Goal: Task Accomplishment & Management: Complete application form

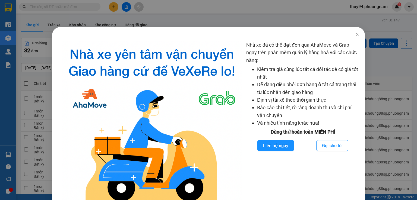
click at [355, 36] on div "Nhà xe đã có thể đặt đơn qua AhaMove và Grab ngay trên phần mềm quản lý hàng ho…" at bounding box center [208, 100] width 417 height 200
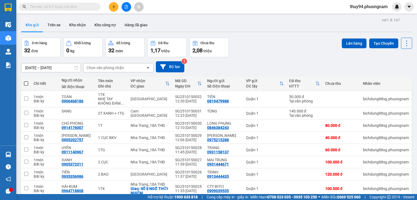
click at [76, 7] on input "text" at bounding box center [62, 7] width 64 height 6
paste input "Q52509200072"
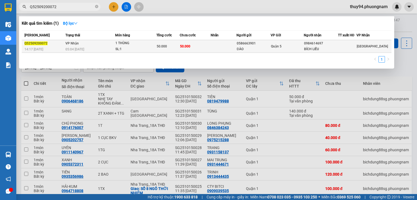
type input "Q52509200072"
click at [106, 49] on div "05:04 [DATE]" at bounding box center [89, 49] width 49 height 6
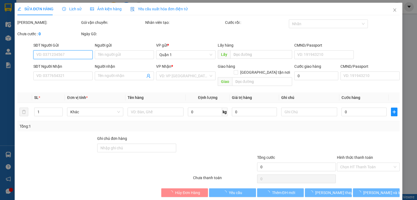
type input "0586663901"
type input "ĐÀO"
type input "0984614697"
type input "BÍCH LIỄU"
type input "50.000"
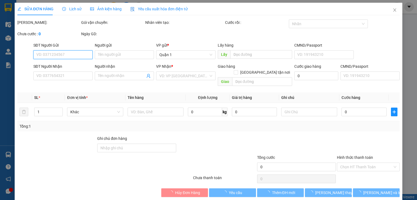
type input "50.000"
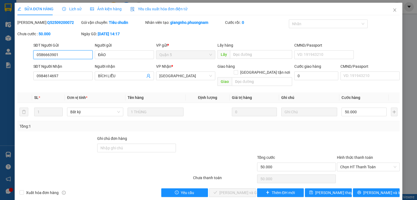
drag, startPoint x: 91, startPoint y: 56, endPoint x: 26, endPoint y: 55, distance: 64.6
click at [26, 55] on div "SĐT Người Gửi 0586663901 0586663901 Người gửi ĐÀO VP gửi * Quận 5 Lấy hàng Lấy …" at bounding box center [208, 51] width 383 height 19
drag, startPoint x: 64, startPoint y: 74, endPoint x: 18, endPoint y: 76, distance: 46.7
click at [18, 76] on div "SĐT Người Nhận 0984614697 0984614697 Người nhận BÍCH LIỄU VP Nhận * Ninh Hòa Gi…" at bounding box center [208, 75] width 383 height 25
drag, startPoint x: 51, startPoint y: 55, endPoint x: 12, endPoint y: 55, distance: 39.3
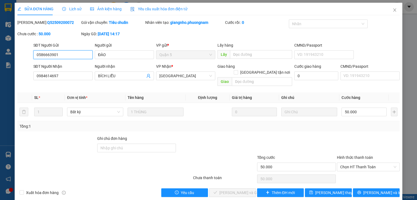
click at [12, 55] on div "SỬA ĐƠN HÀNG Lịch sử Ảnh kiện hàng Yêu cầu xuất hóa đơn điện tử Total Paid Fee …" at bounding box center [208, 100] width 417 height 200
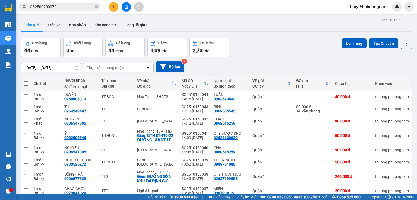
click at [74, 8] on input "Q52509200072" at bounding box center [62, 7] width 64 height 6
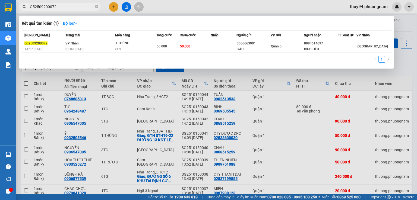
click at [74, 7] on input "Q52509200072" at bounding box center [62, 7] width 64 height 6
paste input "C2510140004"
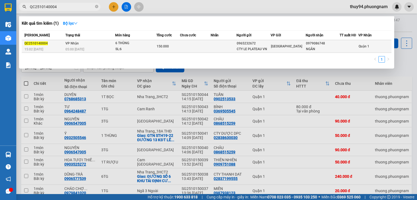
type input "QC2510140004"
click at [114, 46] on td "VP Nhận 05:00 [DATE]" at bounding box center [89, 46] width 51 height 13
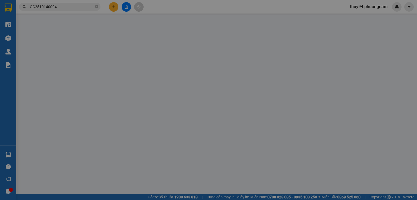
type input "0965232672"
type input "CTY LE PLATEAU VN"
type input "0979086748"
type input "NGÂN"
type input "150.000"
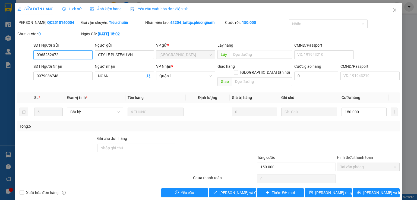
drag, startPoint x: 51, startPoint y: 56, endPoint x: 12, endPoint y: 55, distance: 38.2
click at [12, 55] on div "SỬA ĐƠN HÀNG Lịch sử Ảnh kiện hàng Yêu cầu xuất hóa đơn điện tử Total Paid Fee …" at bounding box center [208, 100] width 417 height 200
click at [120, 55] on input "CTY LE PLATEAU VN" at bounding box center [124, 54] width 59 height 9
click at [126, 54] on input "CTY LE PLATEAU VN" at bounding box center [124, 54] width 59 height 9
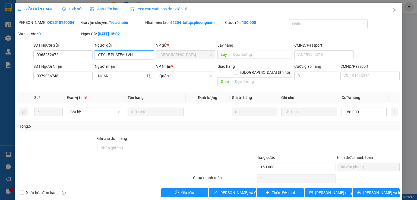
click at [126, 54] on input "CTY LE PLATEAU VN" at bounding box center [124, 54] width 59 height 9
drag, startPoint x: 180, startPoint y: 79, endPoint x: 90, endPoint y: 32, distance: 101.2
click at [179, 79] on span "Quận 1" at bounding box center [185, 76] width 53 height 8
type input "c"
click at [388, 9] on span "Close" at bounding box center [394, 10] width 15 height 15
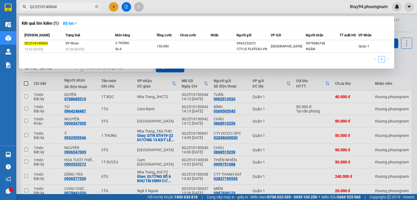
click at [90, 8] on input "QC2510140004" at bounding box center [62, 7] width 64 height 6
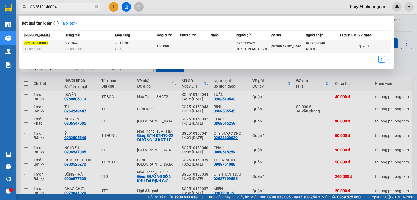
click at [84, 48] on span "05:00 [DATE]" at bounding box center [74, 49] width 19 height 4
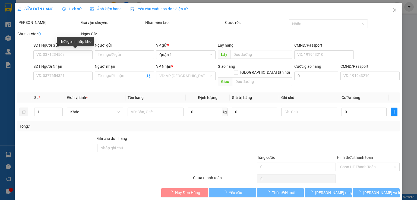
type input "0965232672"
type input "CTY LE PLATEAU VN"
type input "0979086748"
type input "NGÂN"
type input "150.000"
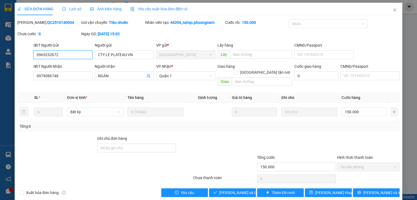
drag, startPoint x: 80, startPoint y: 56, endPoint x: 11, endPoint y: 55, distance: 68.9
click at [11, 55] on div "SỬA ĐƠN HÀNG Lịch sử Ảnh kiện hàng Yêu cầu xuất hóa đơn điện tử Total Paid Fee …" at bounding box center [208, 100] width 417 height 200
drag, startPoint x: 134, startPoint y: 56, endPoint x: 66, endPoint y: 57, distance: 68.1
click at [67, 57] on div "SĐT Người Gửi 0965232672 Người gửi CTY LE PLATEAU VN CTY LE PLATEAU VN VP gửi *…" at bounding box center [216, 51] width 368 height 19
click at [393, 8] on span "Close" at bounding box center [394, 10] width 15 height 15
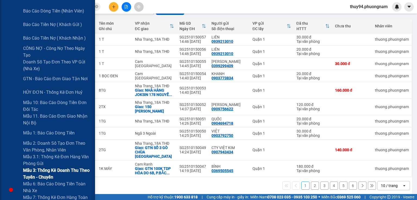
scroll to position [136, 0]
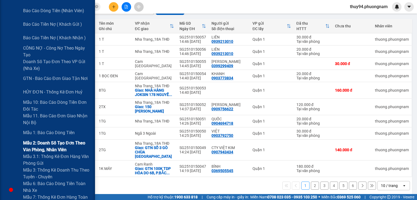
click at [42, 148] on span "Mẫu 2: Doanh số tạo đơn theo Văn phòng, nhân viên" at bounding box center [57, 147] width 68 height 14
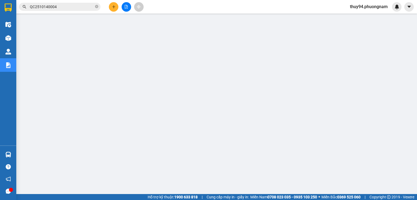
click at [77, 7] on input "QC2510140004" at bounding box center [62, 7] width 64 height 6
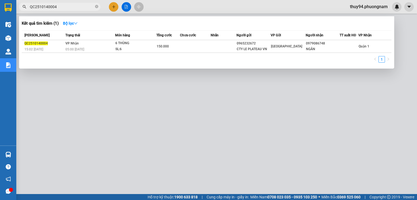
click at [77, 7] on input "QC2510140004" at bounding box center [62, 7] width 64 height 6
paste input "SG2510140059"
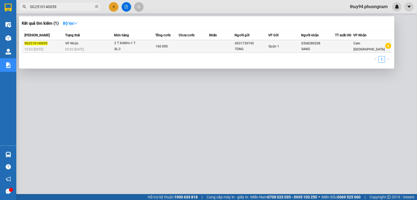
type input "SG2510140059"
click at [101, 48] on div "05:02 [DATE]" at bounding box center [89, 49] width 49 height 6
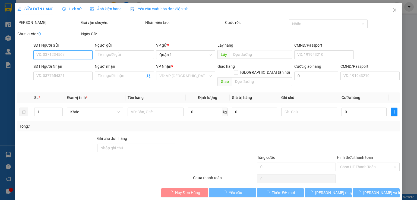
type input "0931730745"
type input "TÙNG"
type input "0368280208"
type input "SANG"
type input "160.000"
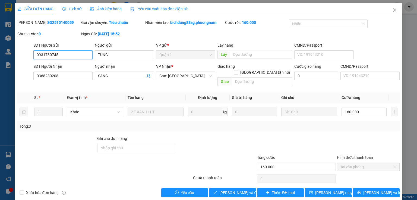
click at [72, 55] on input "0931730745" at bounding box center [62, 54] width 59 height 9
drag, startPoint x: 65, startPoint y: 55, endPoint x: 21, endPoint y: 55, distance: 43.4
click at [24, 55] on div "SĐT Người Gửi 0931730745 0931730745 Người gửi TÙNG VP gửi * Quận 1 Lấy hàng Lấy…" at bounding box center [208, 51] width 383 height 19
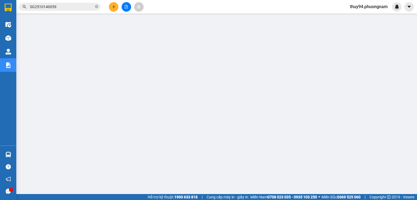
click at [74, 6] on input "SG2510140059" at bounding box center [62, 7] width 64 height 6
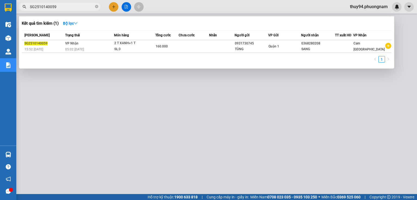
click at [74, 6] on input "SG2510140059" at bounding box center [62, 7] width 64 height 6
paste input "Q52510140178"
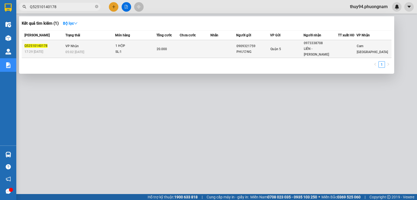
type input "Q52510140178"
click at [103, 49] on div "05:02 [DATE]" at bounding box center [89, 52] width 49 height 6
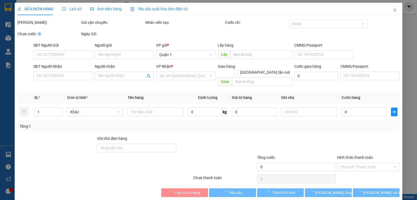
type input "0909321759"
type input "PHƯƠNG"
type input "0973338708"
type input "LIÊN - [PERSON_NAME]"
type input "20.000"
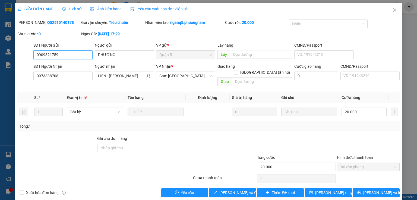
drag, startPoint x: 74, startPoint y: 52, endPoint x: 25, endPoint y: 53, distance: 48.8
click at [25, 53] on div "SĐT Người Gửi 0909321759 0909321759 Người gửi PHƯƠNG VP gửi * Quận 5 Lấy hàng L…" at bounding box center [208, 51] width 383 height 19
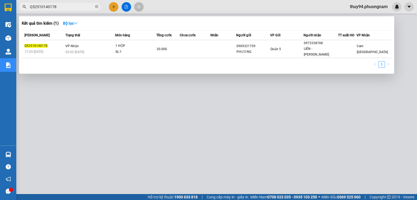
click at [60, 6] on input "Q52510140178" at bounding box center [62, 7] width 64 height 6
paste input "56"
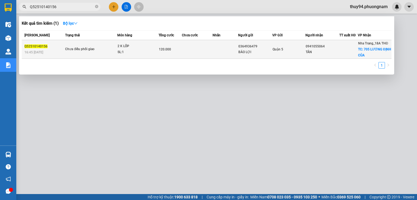
type input "Q52510140156"
click at [163, 52] on div "120.000" at bounding box center [170, 49] width 23 height 6
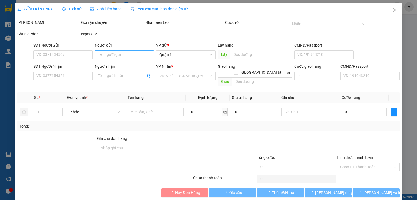
type input "0364936479"
type input "BẢO LỢI"
type input "0941055064"
type input "TÂN"
checkbox input "true"
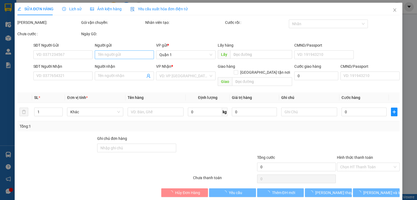
type input "705 LƯƠNG ĐỊNH CỦA"
type input "120.000"
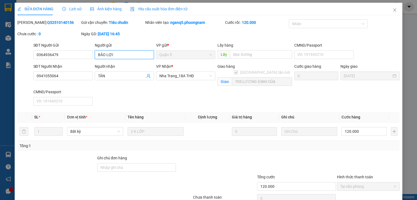
drag, startPoint x: 94, startPoint y: 55, endPoint x: 24, endPoint y: 54, distance: 70.0
click at [24, 54] on div "SĐT Người Gửi 0364936479 Người gửi BẢO LỢI BẢO LỢI VP gửi * Quận 5 Lấy hàng Lấy…" at bounding box center [208, 51] width 383 height 19
drag, startPoint x: 75, startPoint y: 55, endPoint x: 12, endPoint y: 55, distance: 62.9
click at [12, 55] on div "SỬA ĐƠN HÀNG Lịch sử Ảnh kiện hàng Yêu cầu xuất hóa đơn điện tử Total Paid Fee …" at bounding box center [208, 100] width 417 height 200
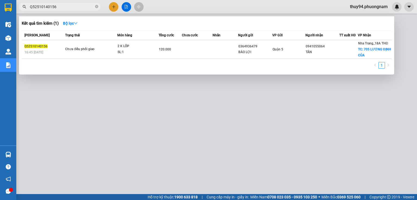
click at [71, 6] on input "Q52510140156" at bounding box center [62, 7] width 64 height 6
paste input "SG251014011"
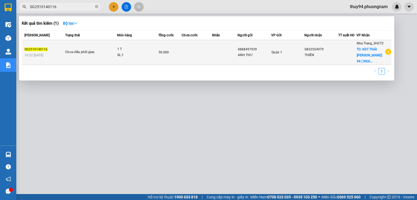
type input "SG2510140116"
click at [161, 53] on span "50.000" at bounding box center [163, 52] width 10 height 4
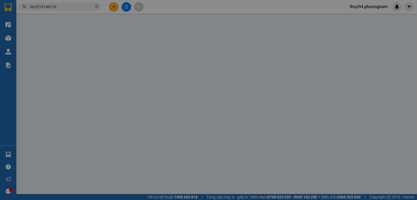
type input "0888497939"
type input "ANH THƯ"
type input "0832554979"
type input "THIÊN"
checkbox input "true"
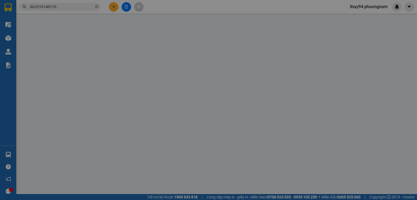
type input "KDT [GEOGRAPHIC_DATA], [PERSON_NAME] 94 ( NGAY FAMILY YOGA)"
type input "50.000"
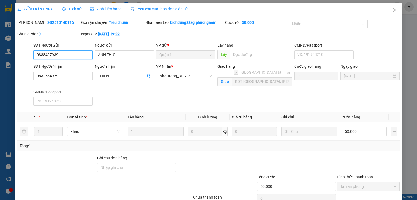
drag, startPoint x: 56, startPoint y: 53, endPoint x: 27, endPoint y: 55, distance: 29.9
click at [27, 55] on div "SĐT Người Gửi 0888497939 0888497939 Người gửi ANH THƯ VP gửi * Quận 1 Lấy hàng …" at bounding box center [208, 51] width 383 height 19
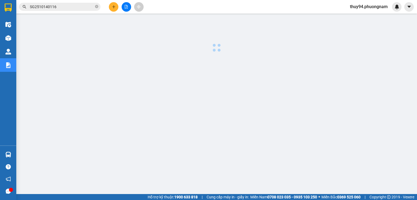
click at [81, 6] on input "SG2510140116" at bounding box center [62, 7] width 64 height 6
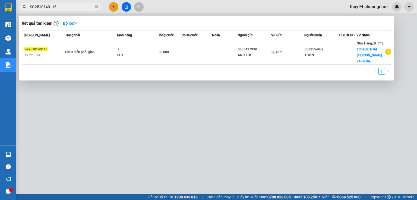
click at [81, 6] on input "SG2510140116" at bounding box center [62, 7] width 64 height 6
paste input "059"
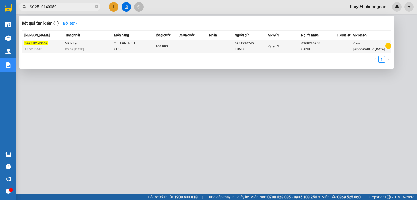
type input "SG2510140059"
click at [104, 48] on div "05:02 [DATE]" at bounding box center [89, 49] width 49 height 6
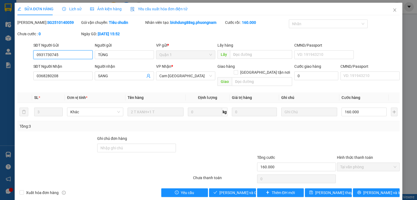
type input "0931730745"
type input "TÙNG"
type input "0368280208"
type input "SANG"
type input "160.000"
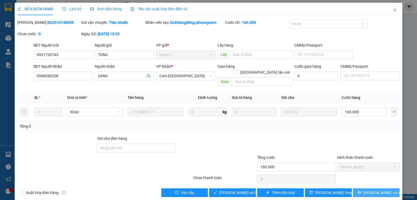
drag, startPoint x: 369, startPoint y: 187, endPoint x: 197, endPoint y: 188, distance: 172.2
click at [369, 190] on span "[PERSON_NAME] và In" at bounding box center [382, 193] width 38 height 6
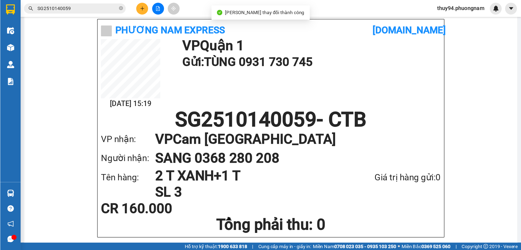
scroll to position [242, 0]
